Goal: Entertainment & Leisure: Consume media (video, audio)

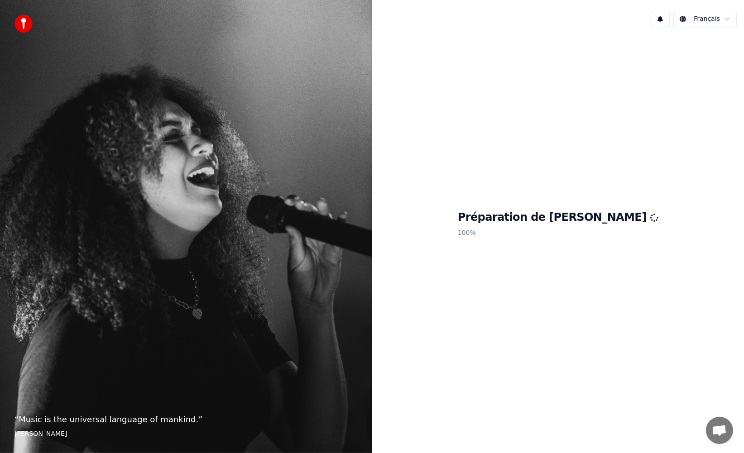
drag, startPoint x: 398, startPoint y: 243, endPoint x: 396, endPoint y: 200, distance: 42.6
click at [396, 199] on div "Préparation de Youka 100 %" at bounding box center [558, 225] width 372 height 383
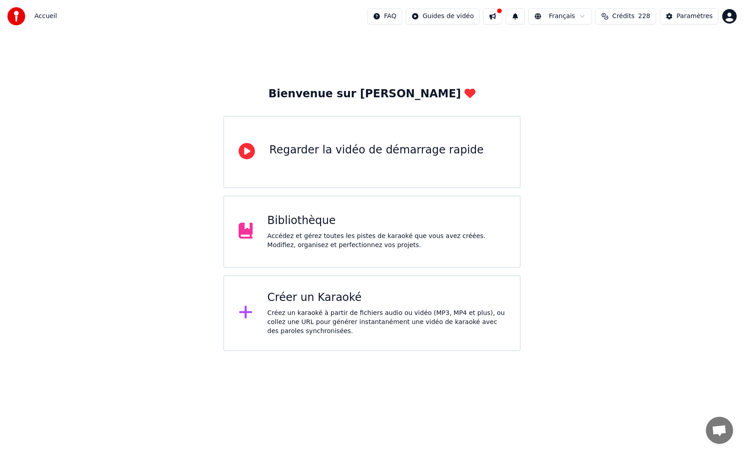
click at [351, 211] on div "Bibliothèque Accédez et gérez toutes les pistes de karaoké que vous avez créées…" at bounding box center [371, 232] width 297 height 72
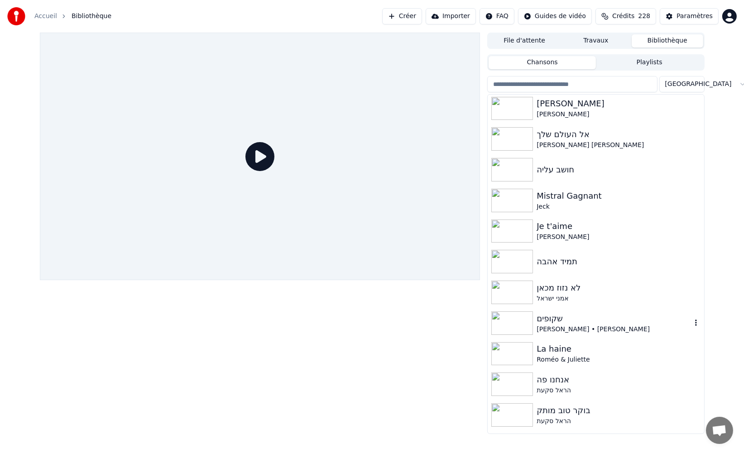
scroll to position [267, 0]
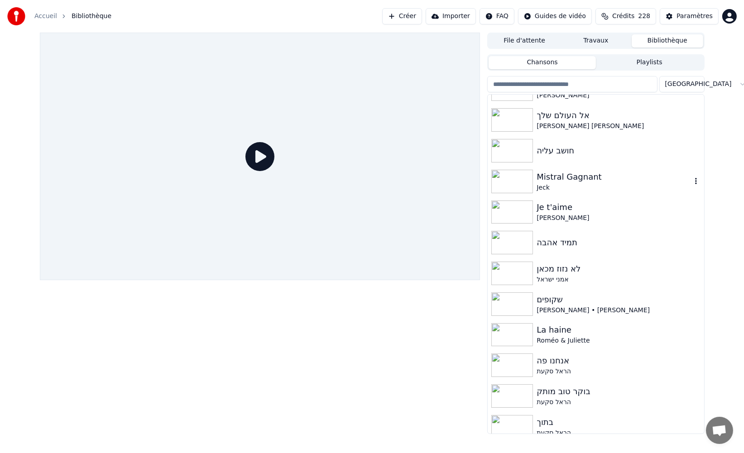
click at [595, 188] on div "Jeck" at bounding box center [614, 187] width 154 height 9
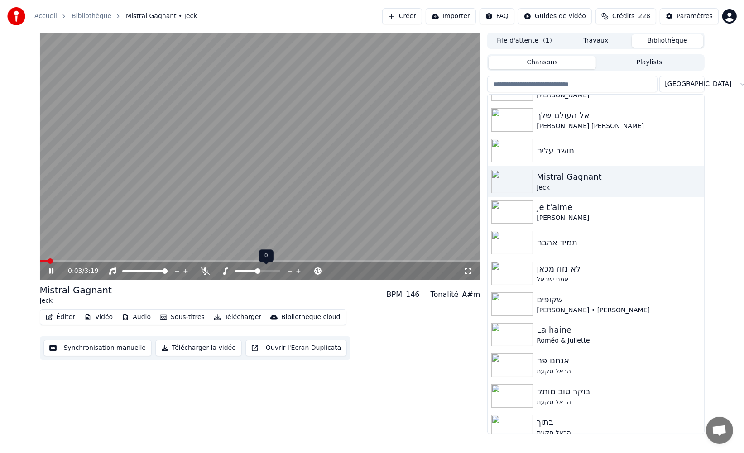
click at [288, 272] on icon at bounding box center [290, 271] width 9 height 9
click at [127, 259] on video at bounding box center [260, 157] width 441 height 248
click at [123, 260] on span at bounding box center [260, 261] width 441 height 2
click at [135, 218] on video at bounding box center [260, 157] width 441 height 248
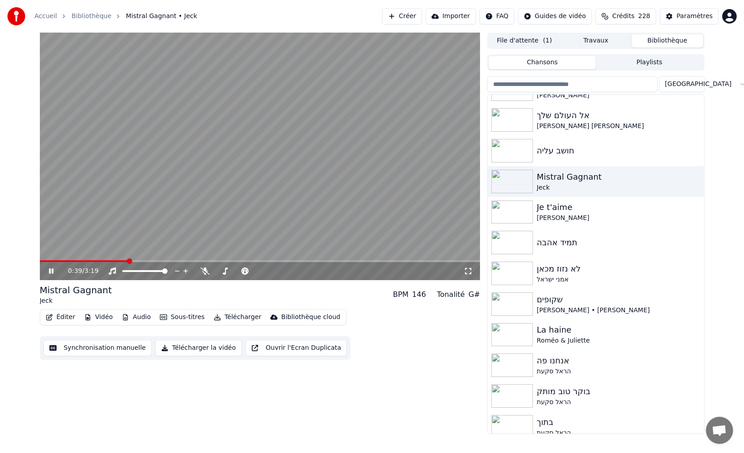
drag, startPoint x: 141, startPoint y: 415, endPoint x: 137, endPoint y: 412, distance: 4.7
click at [119, 403] on div "0:40 / 3:19 Mistral Gagnant Jeck BPM 146 Tonalité G# Éditer Vidéo Audio Sous-ti…" at bounding box center [260, 234] width 441 height 402
click at [119, 401] on div "0:40 / 3:19 Mistral Gagnant Jeck BPM 146 Tonalité G# Éditer Vidéo Audio Sous-ti…" at bounding box center [260, 234] width 441 height 402
click at [280, 261] on span at bounding box center [260, 261] width 441 height 2
click at [298, 263] on div "1:49 / 3:19" at bounding box center [260, 271] width 441 height 18
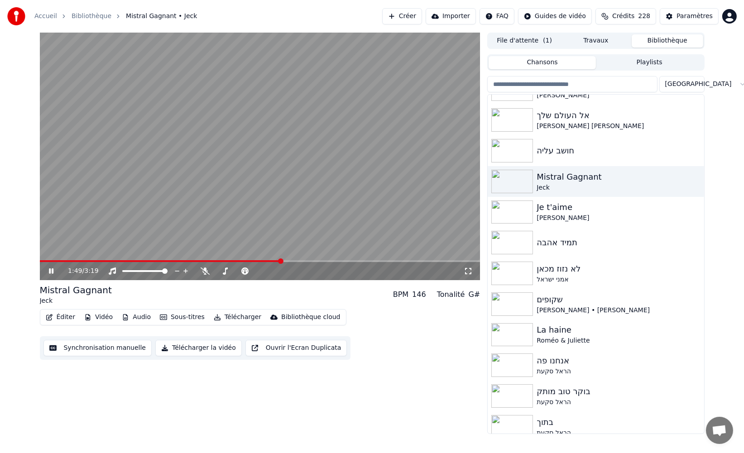
click at [305, 263] on div "1:49 / 3:19" at bounding box center [260, 271] width 441 height 18
click at [330, 264] on div "1:49 / 3:19" at bounding box center [260, 271] width 441 height 18
click at [331, 261] on span at bounding box center [260, 261] width 441 height 2
click at [305, 260] on span at bounding box center [187, 261] width 295 height 2
drag, startPoint x: 410, startPoint y: 359, endPoint x: 403, endPoint y: 356, distance: 7.9
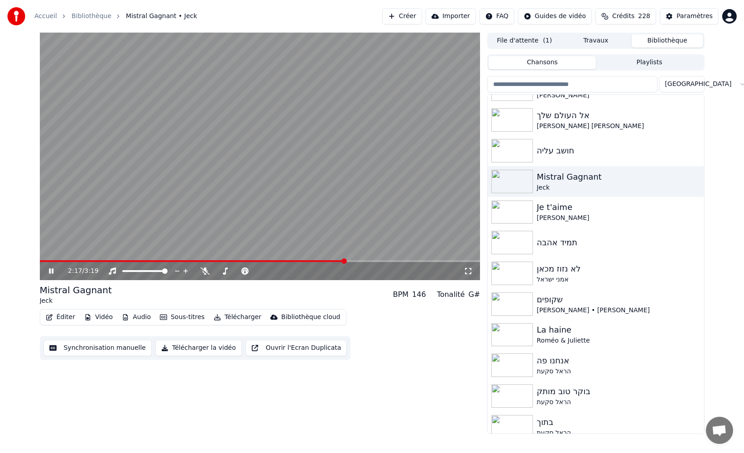
drag, startPoint x: 374, startPoint y: 346, endPoint x: 364, endPoint y: 336, distance: 13.4
click at [364, 336] on div "Éditer Vidéo Audio Sous-titres Télécharger Bibliothèque cloud Synchronisation m…" at bounding box center [260, 334] width 441 height 51
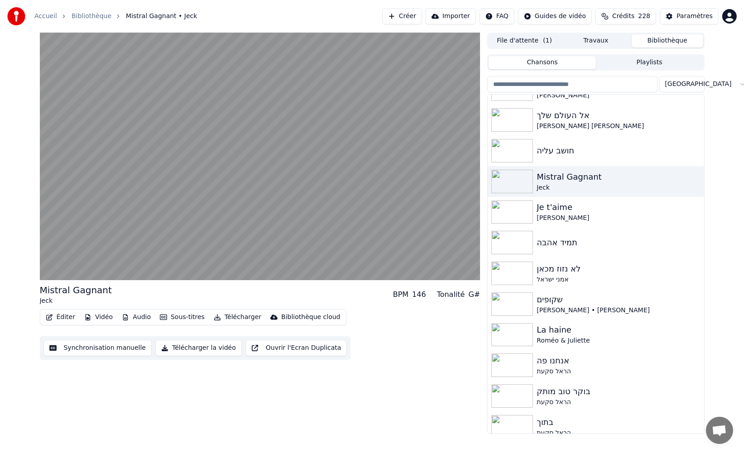
drag, startPoint x: 359, startPoint y: 334, endPoint x: 362, endPoint y: 329, distance: 5.5
click at [359, 334] on div "Éditer Vidéo Audio Sous-titres Télécharger Bibliothèque cloud Synchronisation m…" at bounding box center [260, 334] width 441 height 51
